Goal: Task Accomplishment & Management: Use online tool/utility

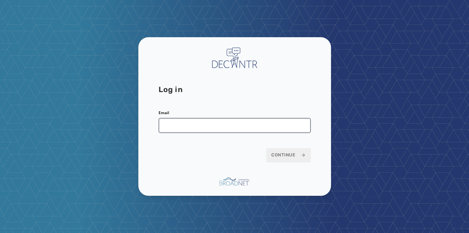
click at [193, 127] on input "Email" at bounding box center [234, 125] width 152 height 15
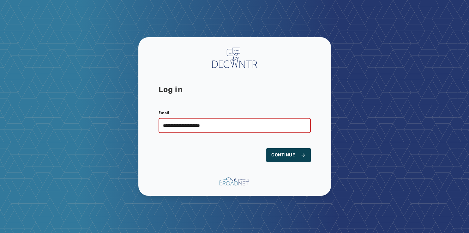
type input "**********"
click at [283, 157] on span "Continue" at bounding box center [288, 155] width 34 height 6
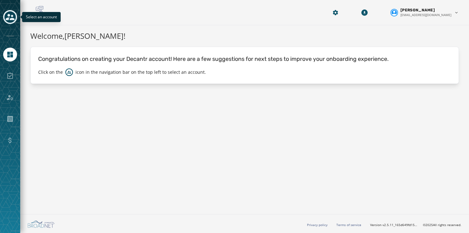
click at [8, 15] on icon "Toggle account select drawer" at bounding box center [10, 17] width 9 height 6
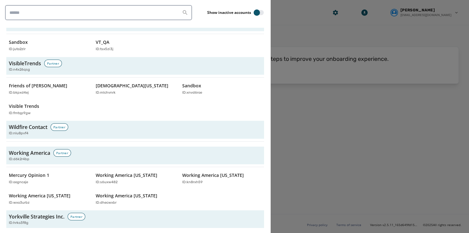
scroll to position [2107, 0]
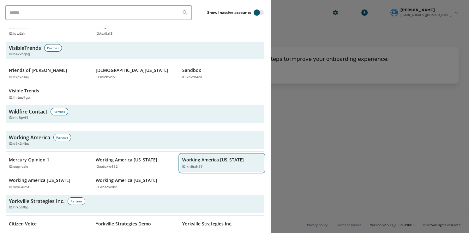
click at [186, 157] on p "Working America Ohio" at bounding box center [213, 160] width 62 height 6
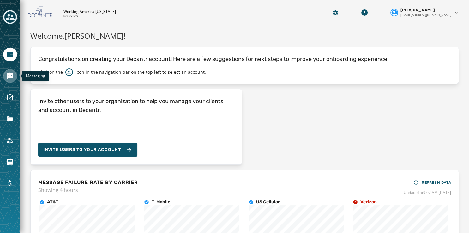
click at [12, 73] on icon "Navigate to Messaging" at bounding box center [10, 76] width 8 height 8
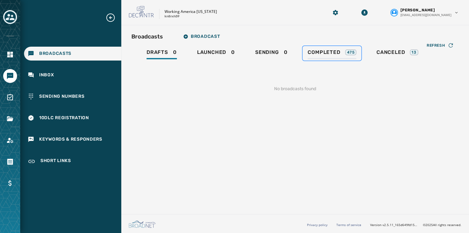
click at [329, 48] on link "Completed 475" at bounding box center [331, 53] width 59 height 15
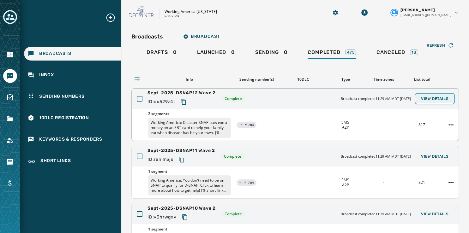
click at [424, 97] on span "View Details" at bounding box center [434, 98] width 27 height 5
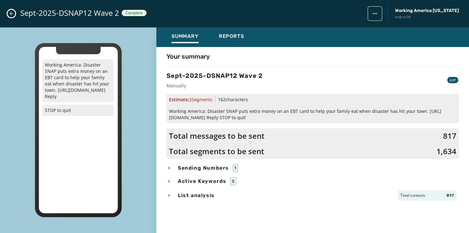
click at [211, 169] on span "Sending Numbers" at bounding box center [203, 168] width 54 height 8
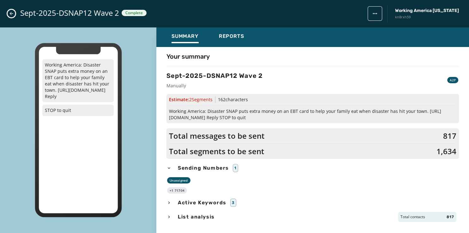
click at [8, 14] on button "Close admin drawer" at bounding box center [12, 14] width 8 height 8
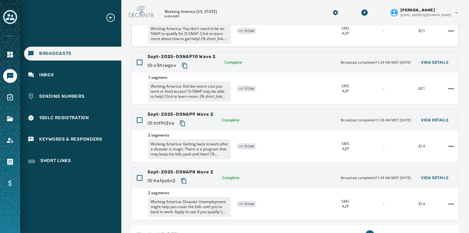
scroll to position [188, 0]
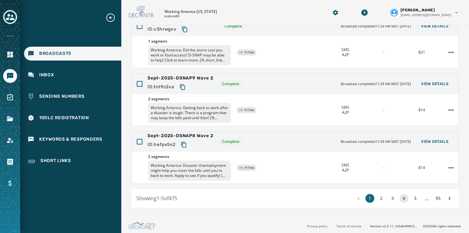
click at [399, 198] on button "4" at bounding box center [403, 198] width 9 height 9
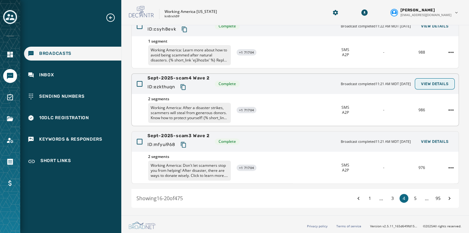
click at [430, 86] on button "View Details" at bounding box center [435, 84] width 38 height 9
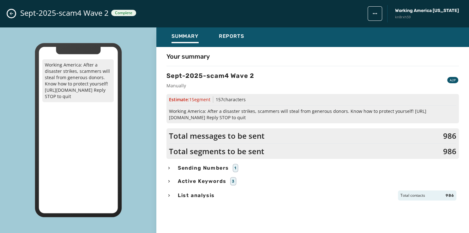
click at [218, 169] on span "Sending Numbers" at bounding box center [203, 168] width 54 height 8
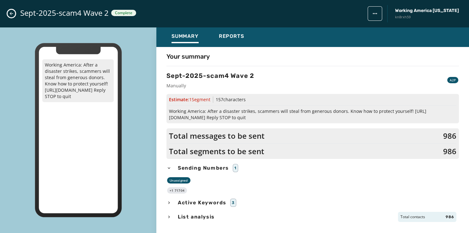
click at [12, 9] on div "Sept-2025-scam4 Wave 2 Complete Working America Ohio kn8rxh59" at bounding box center [234, 13] width 469 height 27
click at [12, 12] on icon "Close admin drawer" at bounding box center [11, 13] width 5 height 5
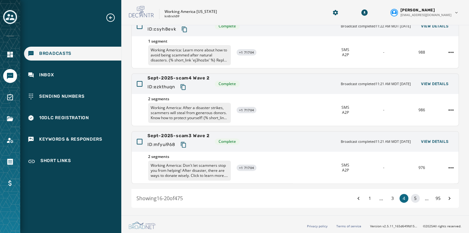
click at [410, 197] on button "5" at bounding box center [414, 198] width 9 height 9
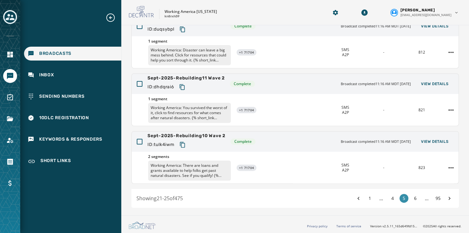
click at [410, 197] on button "6" at bounding box center [414, 198] width 9 height 9
click at [410, 197] on button "7" at bounding box center [414, 198] width 9 height 9
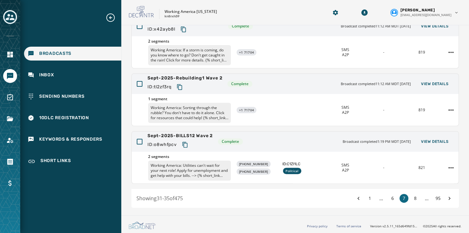
click at [410, 197] on button "8" at bounding box center [414, 198] width 9 height 9
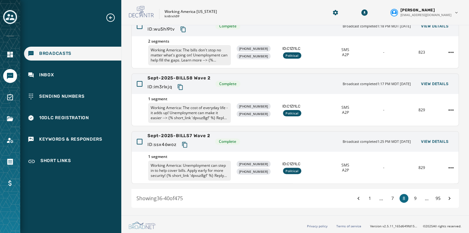
click at [410, 197] on button "9" at bounding box center [414, 198] width 9 height 9
click at [421, 84] on span "View Details" at bounding box center [434, 83] width 27 height 5
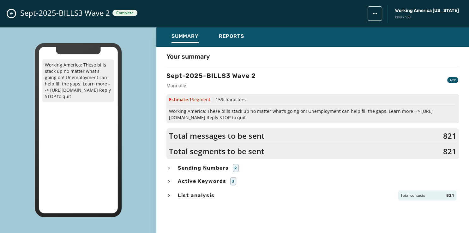
click at [195, 168] on span "Sending Numbers" at bounding box center [203, 168] width 54 height 8
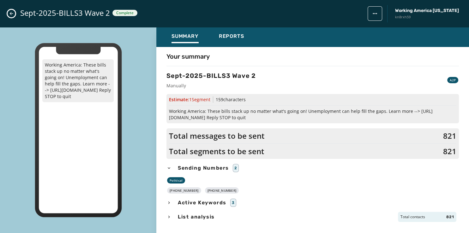
click at [13, 16] on icon "Close admin drawer" at bounding box center [11, 13] width 5 height 5
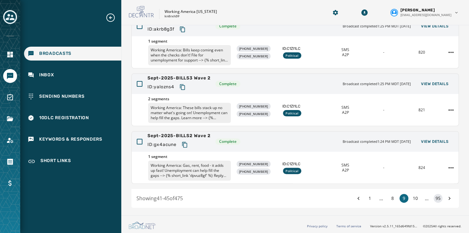
click at [435, 199] on button "95" at bounding box center [437, 198] width 9 height 9
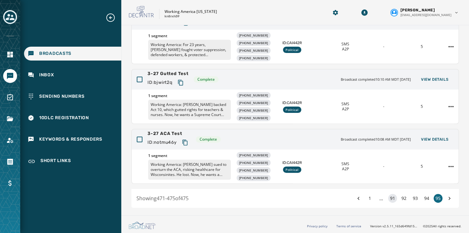
click at [388, 198] on button "91" at bounding box center [392, 198] width 9 height 9
click at [388, 198] on button "90" at bounding box center [392, 198] width 9 height 9
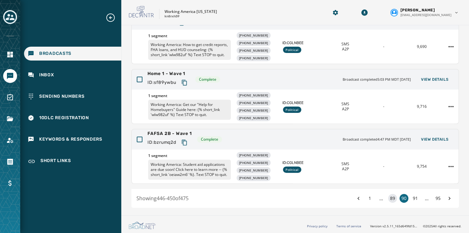
click at [388, 196] on button "89" at bounding box center [392, 198] width 9 height 9
click at [388, 196] on button "88" at bounding box center [392, 198] width 9 height 9
click at [388, 196] on button "87" at bounding box center [392, 198] width 9 height 9
click at [385, 196] on div "1 ... 87 88 89 ... 95" at bounding box center [404, 198] width 100 height 9
click at [376, 198] on span "..." at bounding box center [380, 199] width 9 height 8
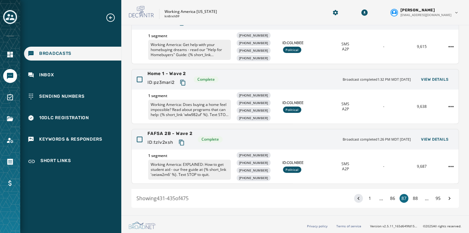
click at [355, 197] on icon at bounding box center [358, 198] width 6 height 9
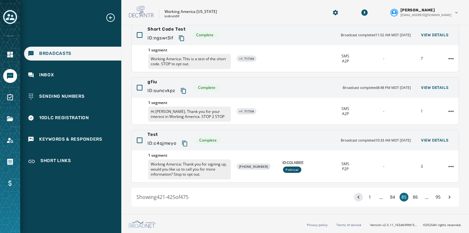
click at [355, 197] on icon at bounding box center [358, 197] width 6 height 9
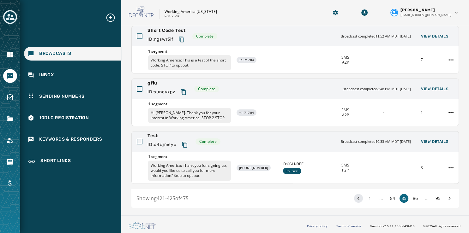
click at [355, 197] on icon at bounding box center [358, 198] width 6 height 9
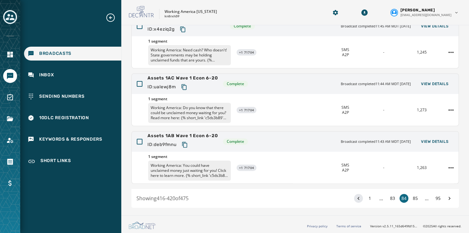
click at [355, 197] on icon at bounding box center [358, 198] width 6 height 9
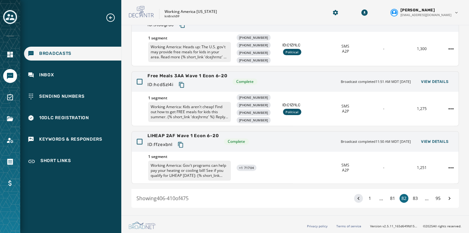
click at [355, 197] on icon at bounding box center [358, 198] width 6 height 9
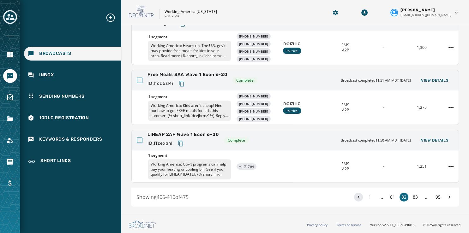
click at [355, 197] on icon at bounding box center [358, 197] width 6 height 9
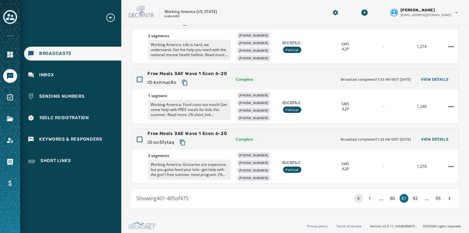
click at [355, 197] on icon at bounding box center [358, 198] width 6 height 9
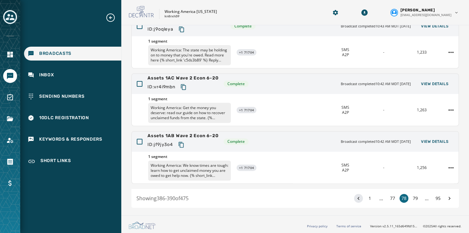
click at [355, 197] on icon at bounding box center [358, 198] width 6 height 9
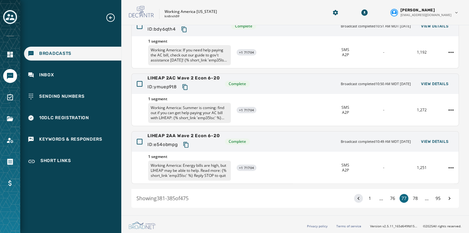
scroll to position [199, 0]
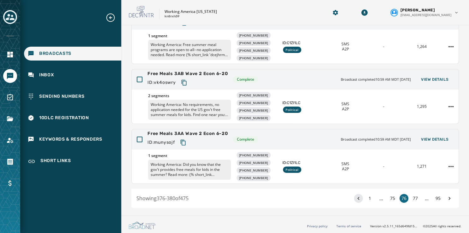
click at [355, 197] on icon at bounding box center [358, 198] width 6 height 9
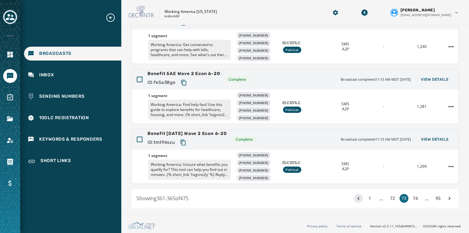
click at [355, 197] on icon at bounding box center [358, 198] width 6 height 9
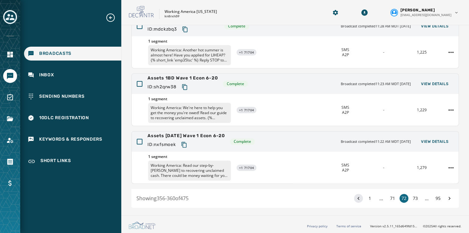
click at [355, 197] on icon at bounding box center [358, 198] width 6 height 9
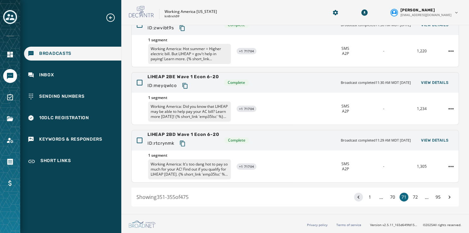
click at [355, 197] on icon at bounding box center [358, 197] width 6 height 9
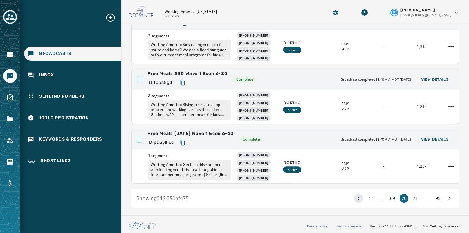
click at [355, 197] on icon at bounding box center [358, 198] width 6 height 9
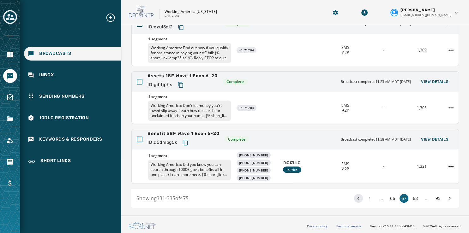
click at [355, 197] on icon at bounding box center [358, 198] width 6 height 9
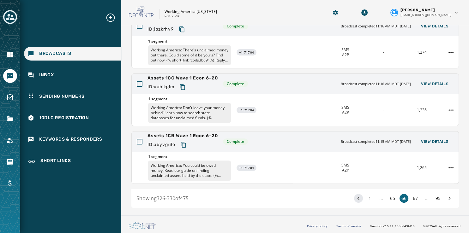
click at [355, 197] on icon at bounding box center [358, 198] width 6 height 9
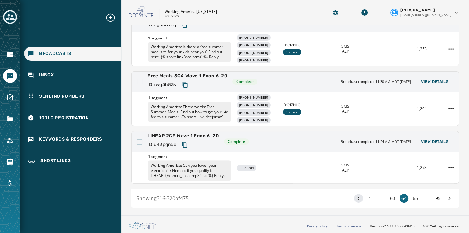
click at [355, 197] on icon at bounding box center [358, 198] width 6 height 9
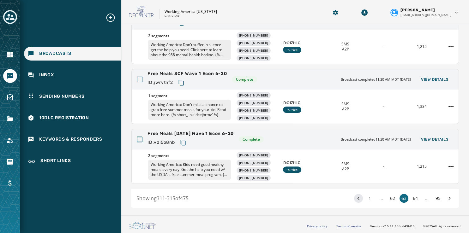
click at [355, 197] on icon at bounding box center [358, 198] width 6 height 9
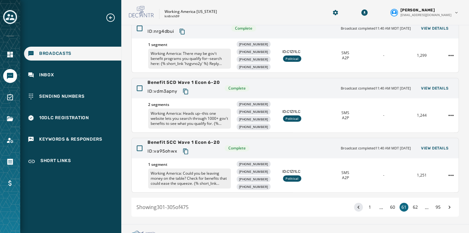
click at [355, 203] on icon at bounding box center [358, 207] width 6 height 9
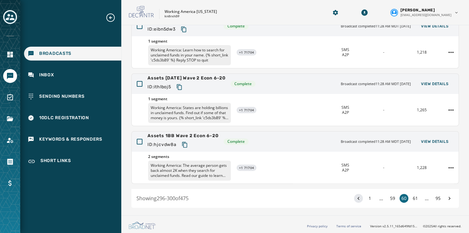
click at [355, 197] on icon at bounding box center [358, 198] width 6 height 9
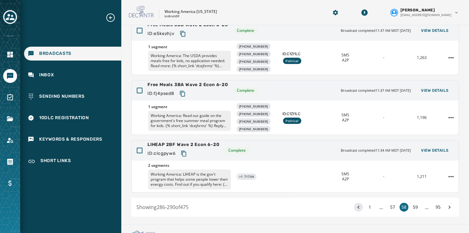
click at [355, 203] on icon at bounding box center [358, 207] width 6 height 9
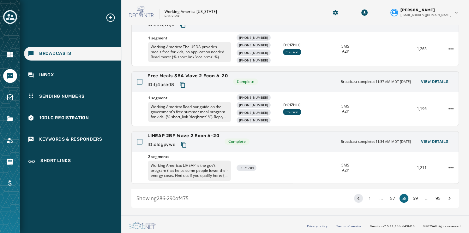
click at [355, 197] on icon at bounding box center [358, 198] width 6 height 9
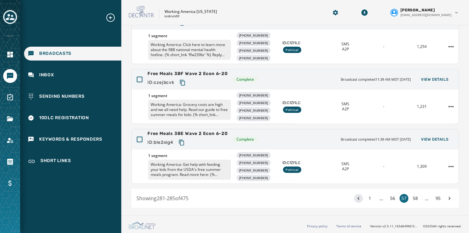
click at [355, 197] on icon at bounding box center [358, 198] width 6 height 9
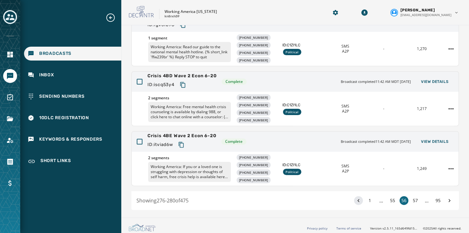
click at [355, 197] on icon at bounding box center [358, 200] width 6 height 9
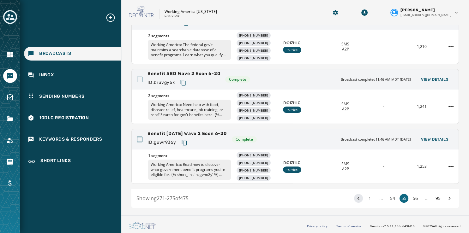
click at [355, 197] on icon at bounding box center [358, 198] width 6 height 9
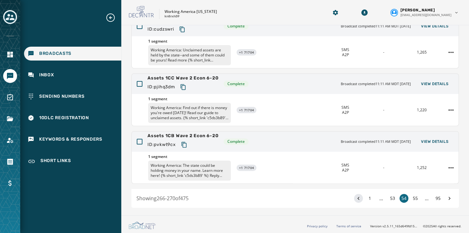
click at [355, 197] on icon at bounding box center [358, 198] width 6 height 9
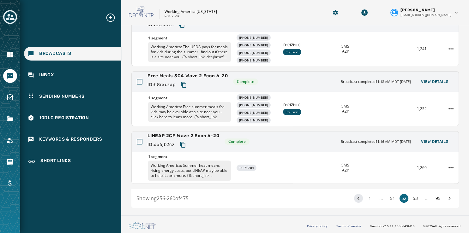
click at [355, 197] on icon at bounding box center [358, 198] width 6 height 9
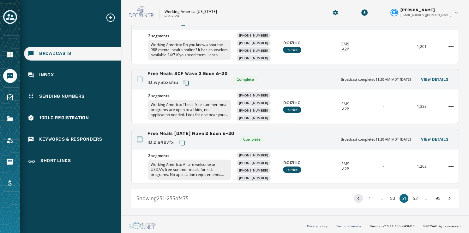
click at [355, 197] on icon at bounding box center [358, 198] width 6 height 9
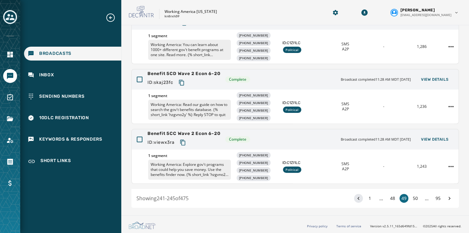
click at [355, 197] on icon at bounding box center [358, 198] width 6 height 9
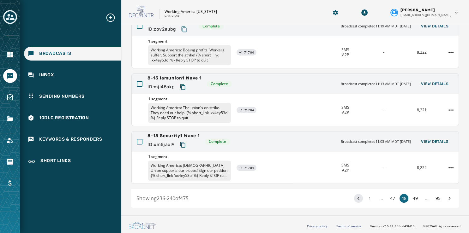
click at [355, 197] on icon at bounding box center [358, 198] width 6 height 9
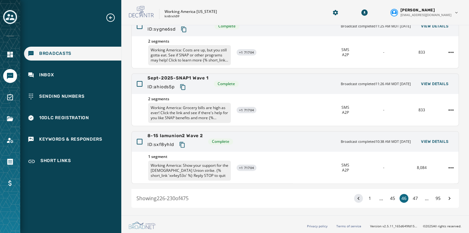
click at [355, 197] on icon at bounding box center [358, 198] width 6 height 9
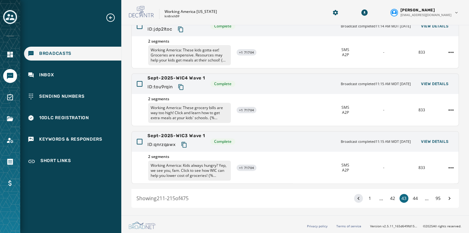
click at [355, 197] on icon at bounding box center [358, 198] width 6 height 9
